Goal: Book appointment/travel/reservation

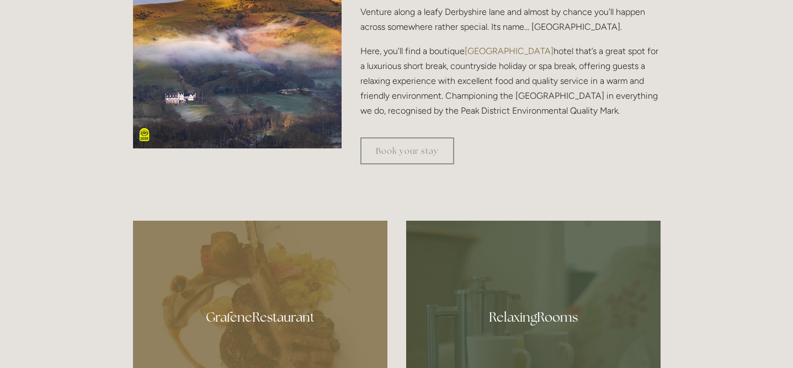
scroll to position [425, 0]
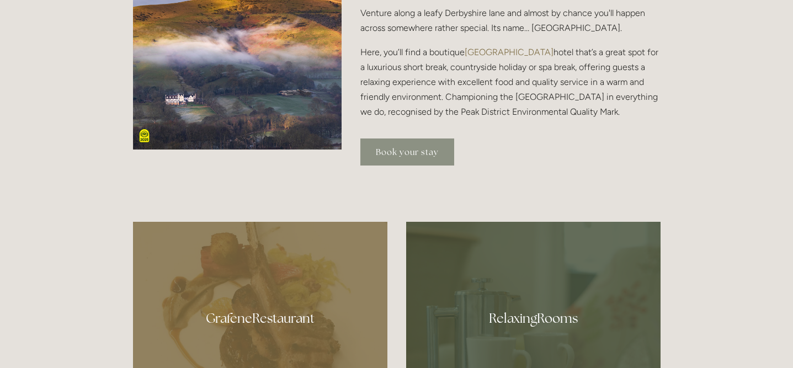
click at [421, 155] on link "Book your stay" at bounding box center [407, 152] width 94 height 27
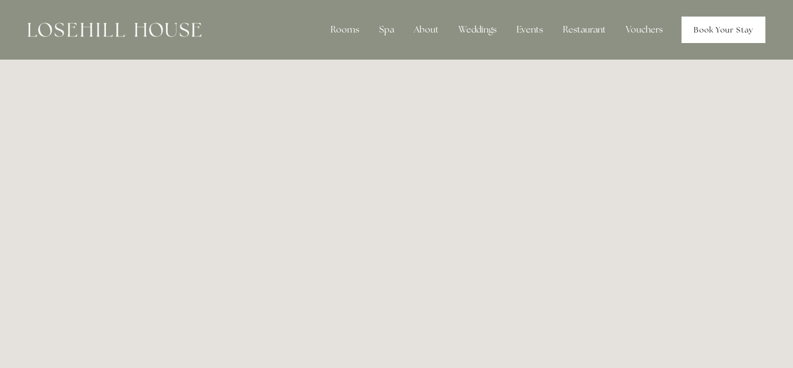
click at [715, 22] on link "Book Your Stay" at bounding box center [724, 30] width 84 height 26
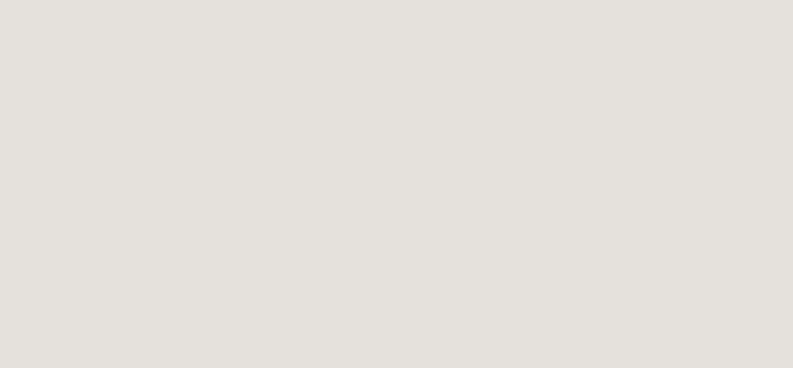
scroll to position [355, 0]
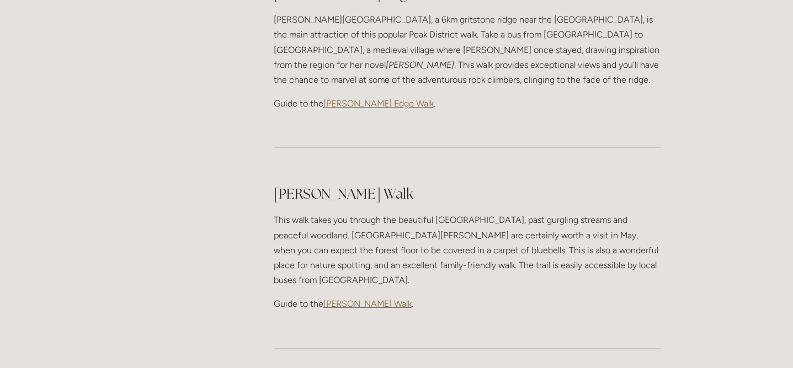
scroll to position [1773, 0]
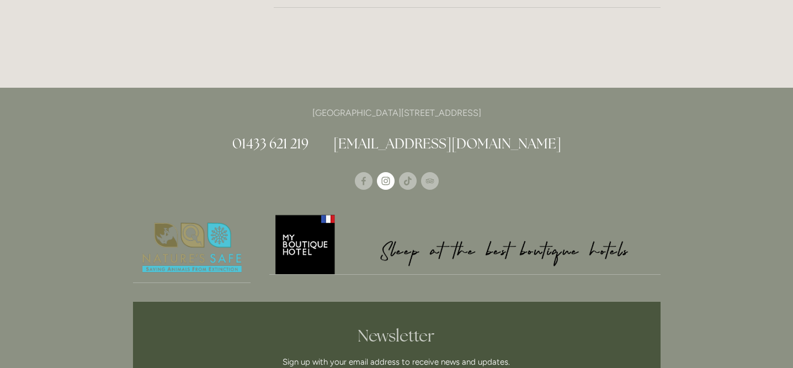
click at [389, 177] on use "Instagram" at bounding box center [385, 181] width 8 height 8
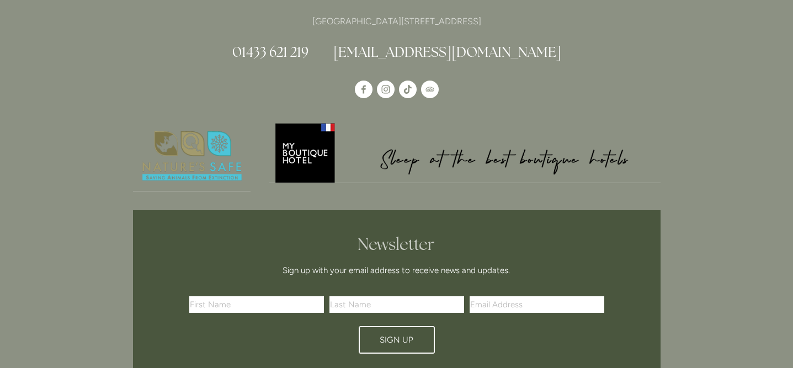
scroll to position [1737, 0]
